Goal: Find specific page/section: Find specific page/section

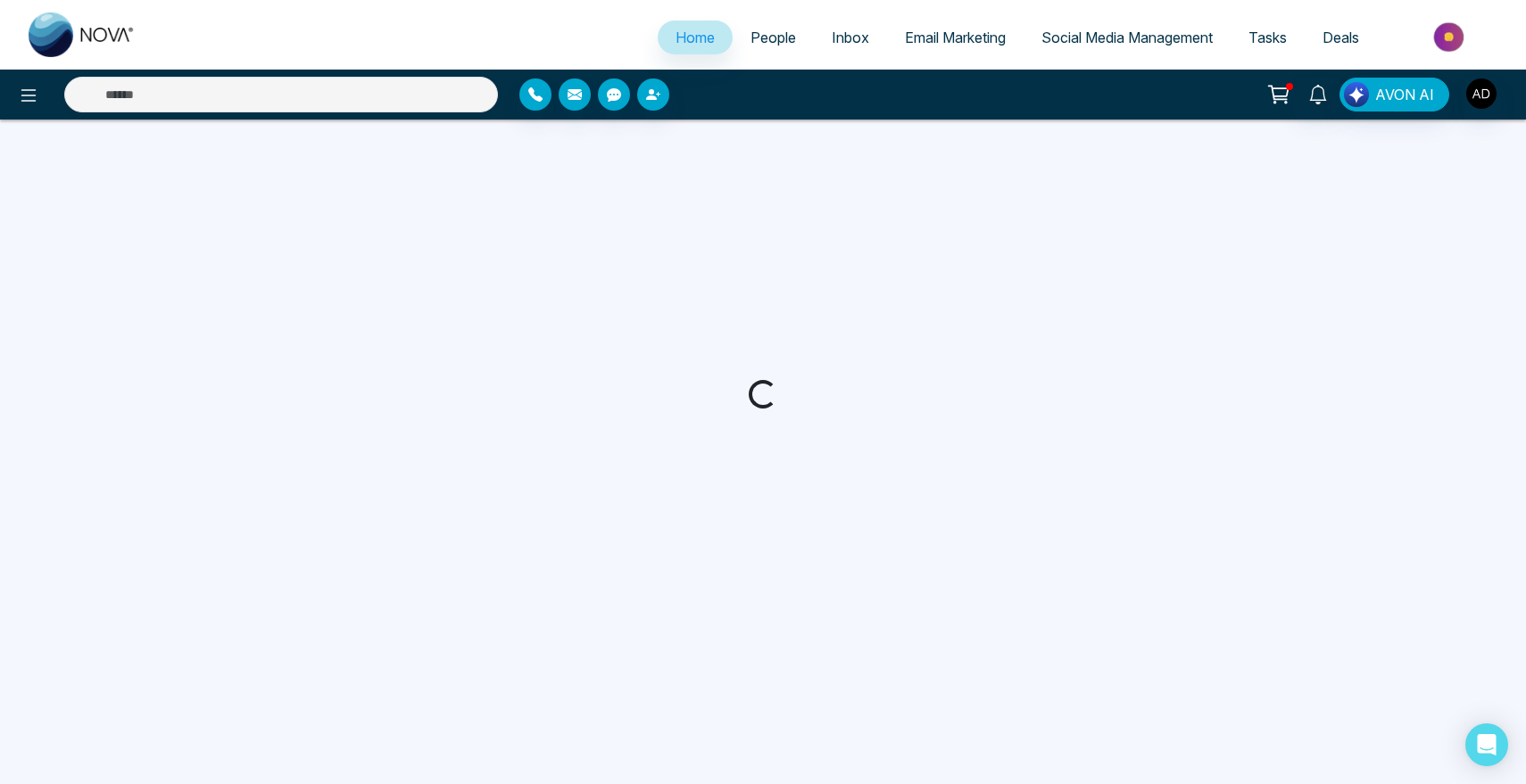
select select "*"
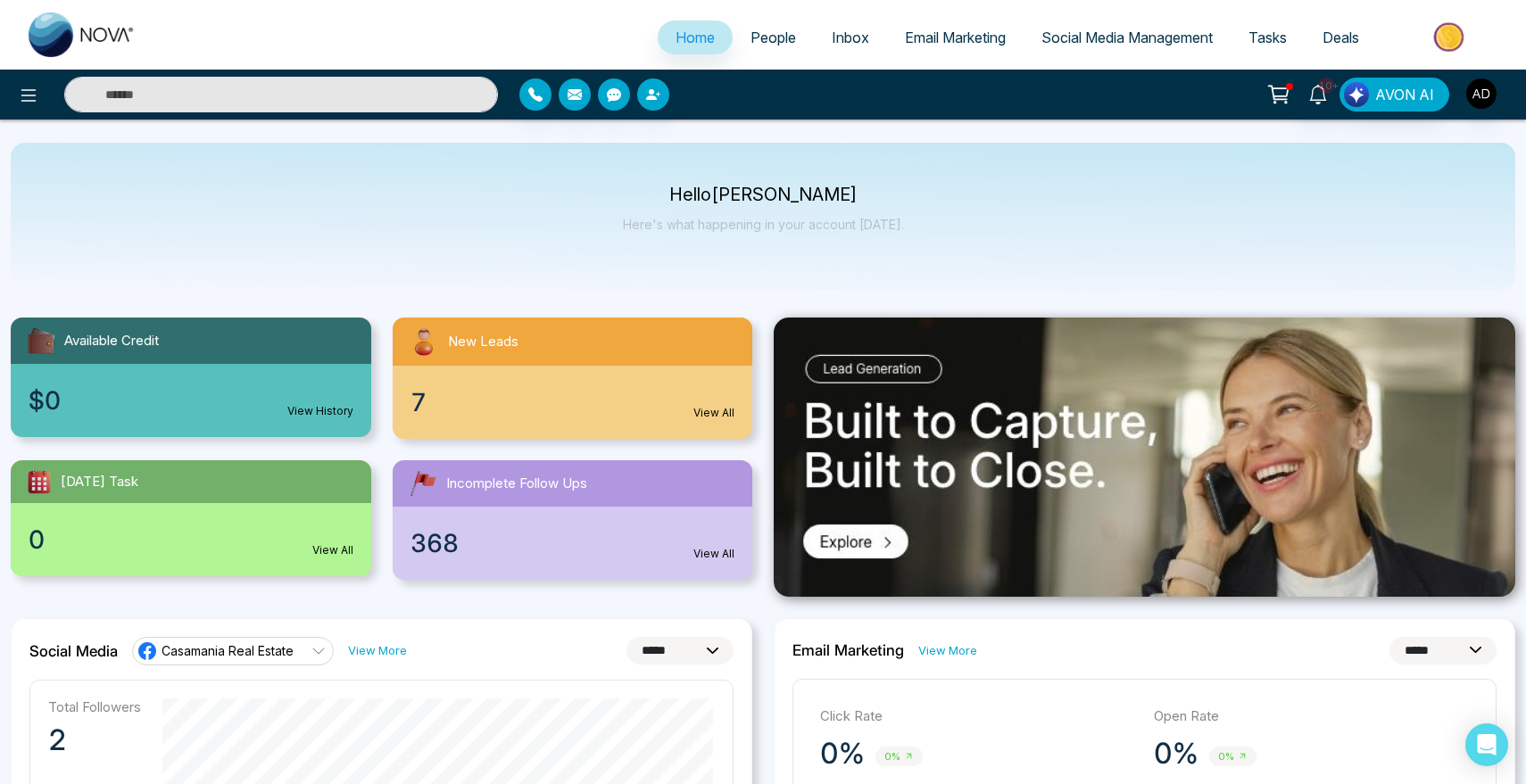
click at [772, 41] on span "People" at bounding box center [773, 37] width 45 height 18
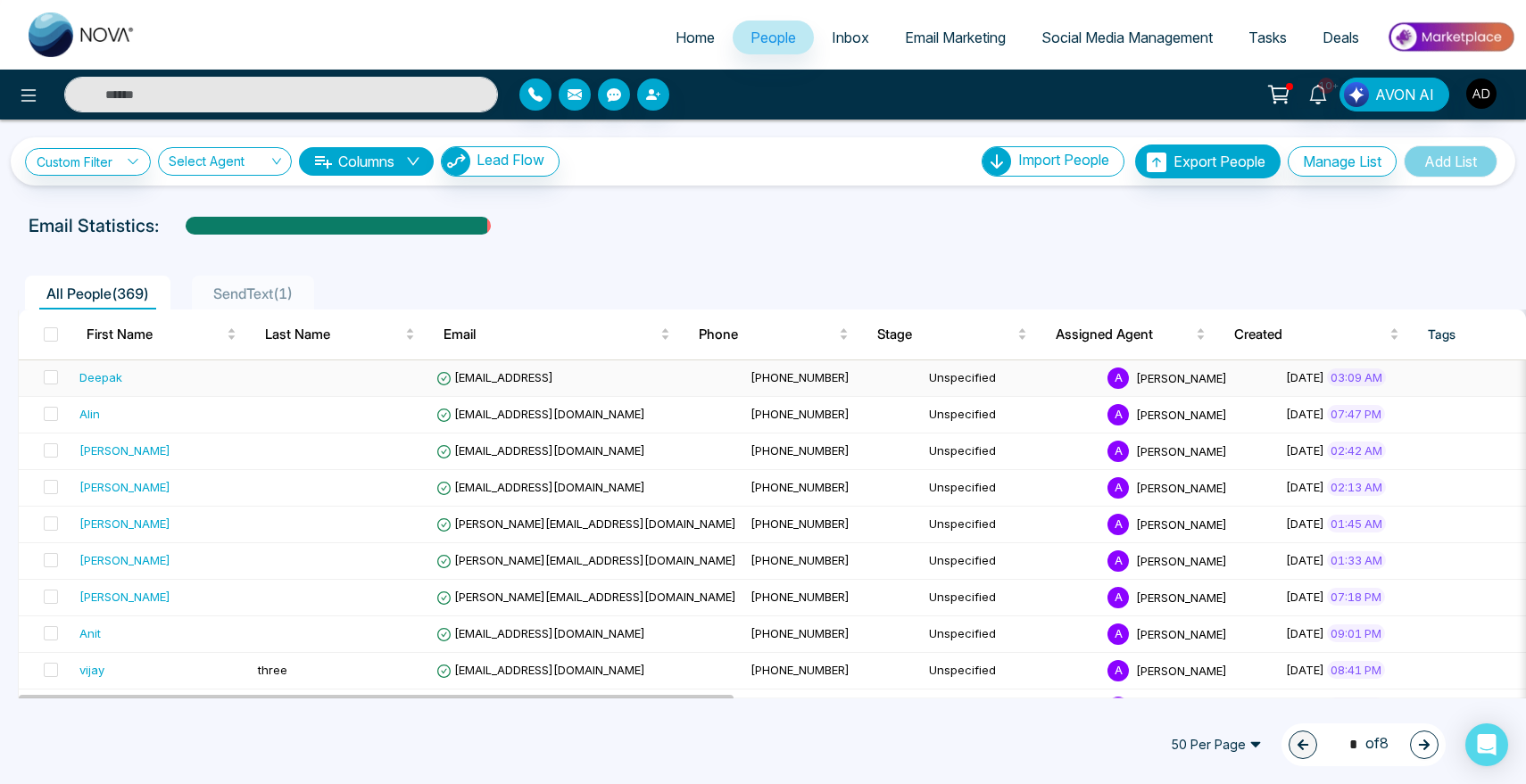
click at [110, 383] on div "Deepak" at bounding box center [101, 377] width 43 height 18
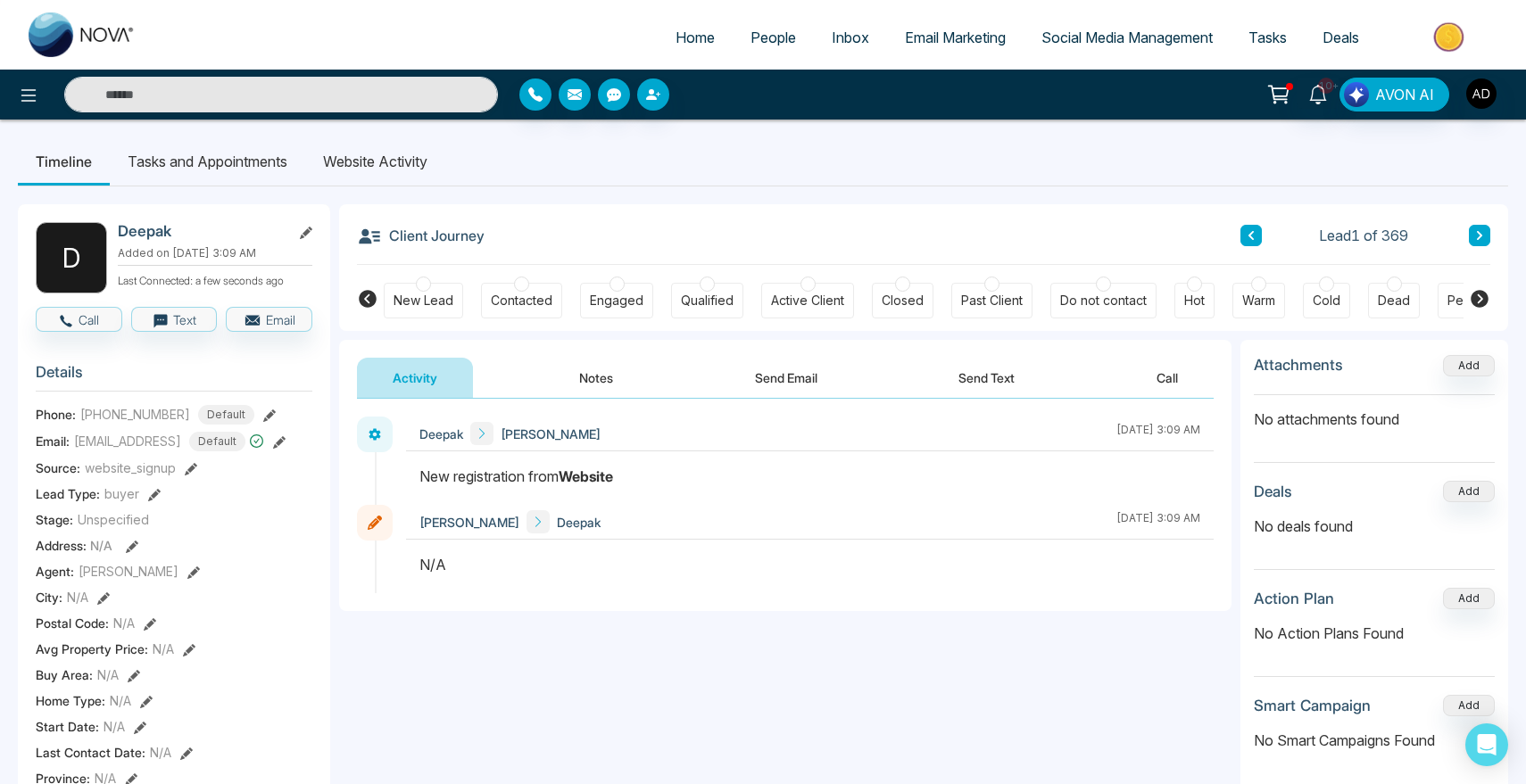
click at [1483, 296] on icon at bounding box center [1480, 299] width 18 height 18
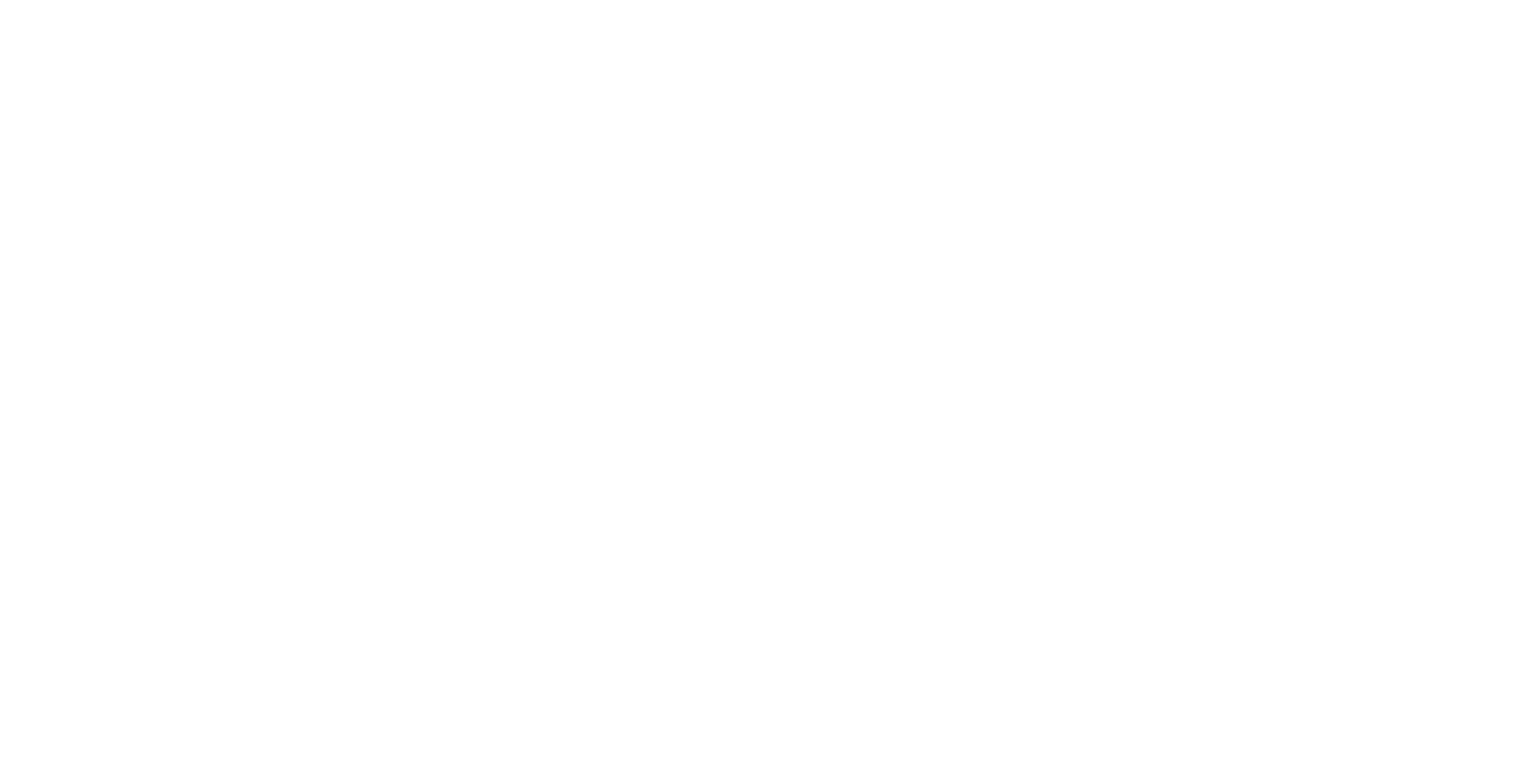
select select "*"
